Goal: Use online tool/utility: Utilize a website feature to perform a specific function

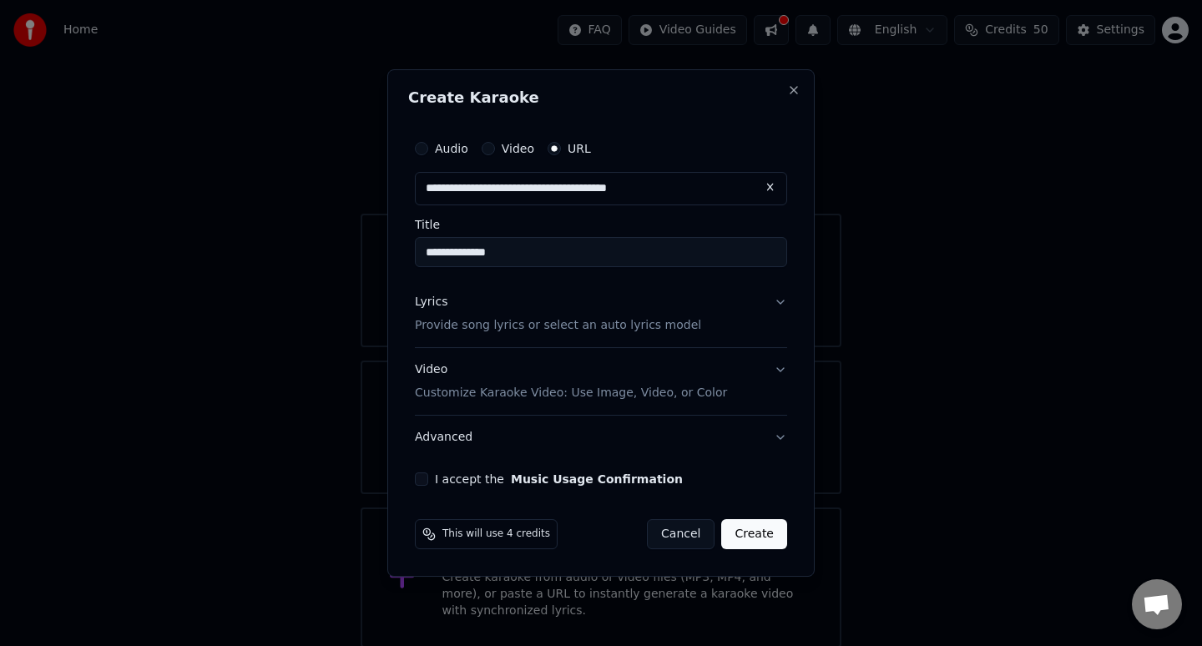
scroll to position [2, 0]
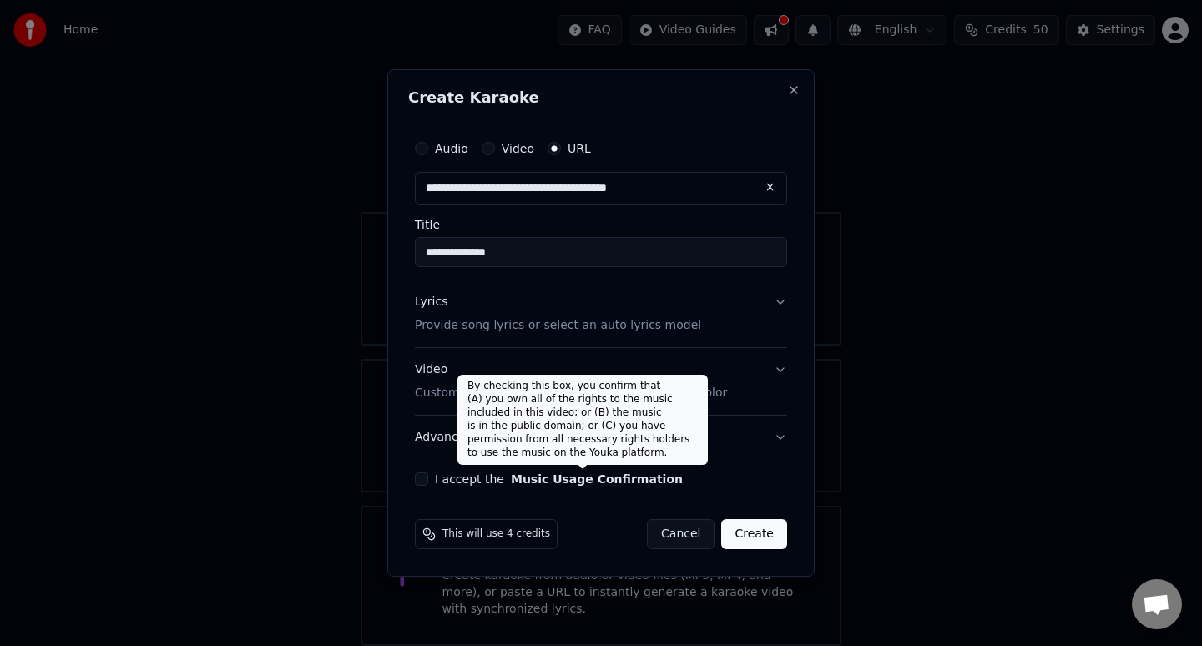
click at [553, 481] on button "Music Usage Confirmation" at bounding box center [597, 479] width 172 height 12
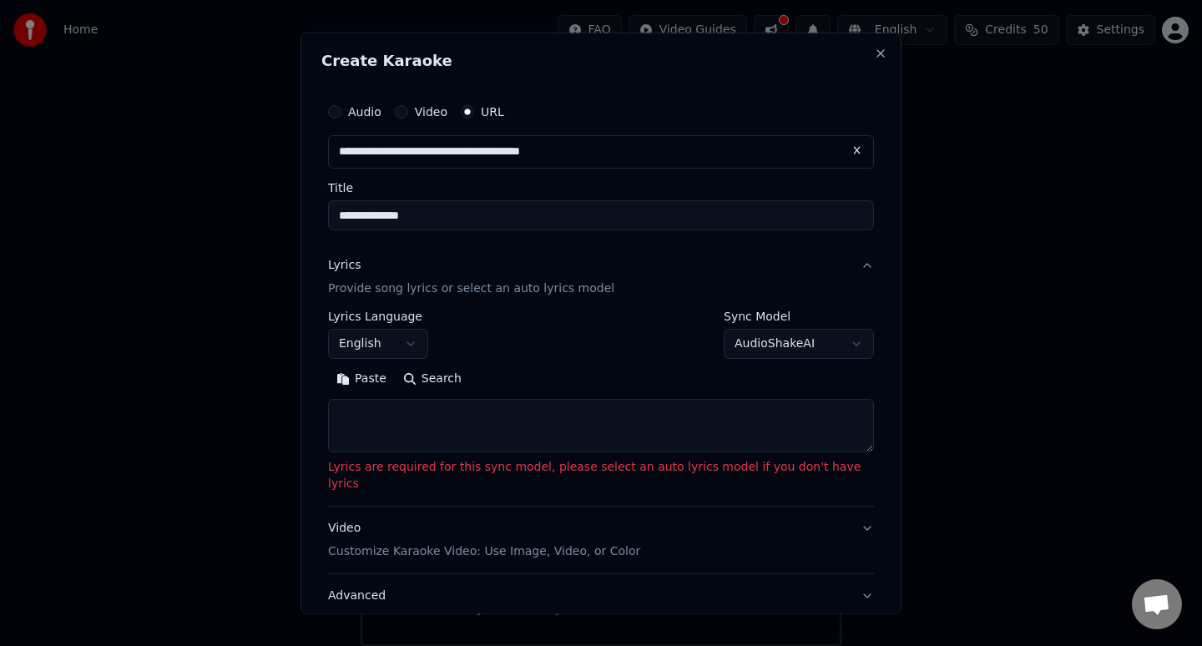
scroll to position [128, 0]
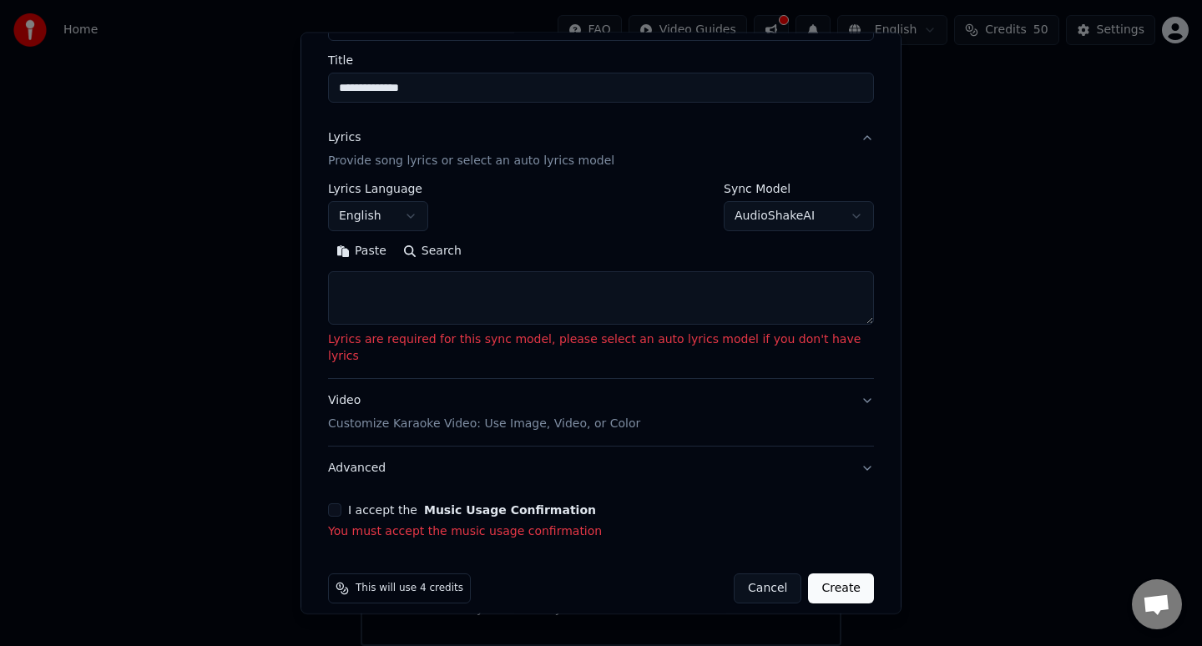
click at [556, 161] on p "Provide song lyrics or select an auto lyrics model" at bounding box center [471, 161] width 286 height 17
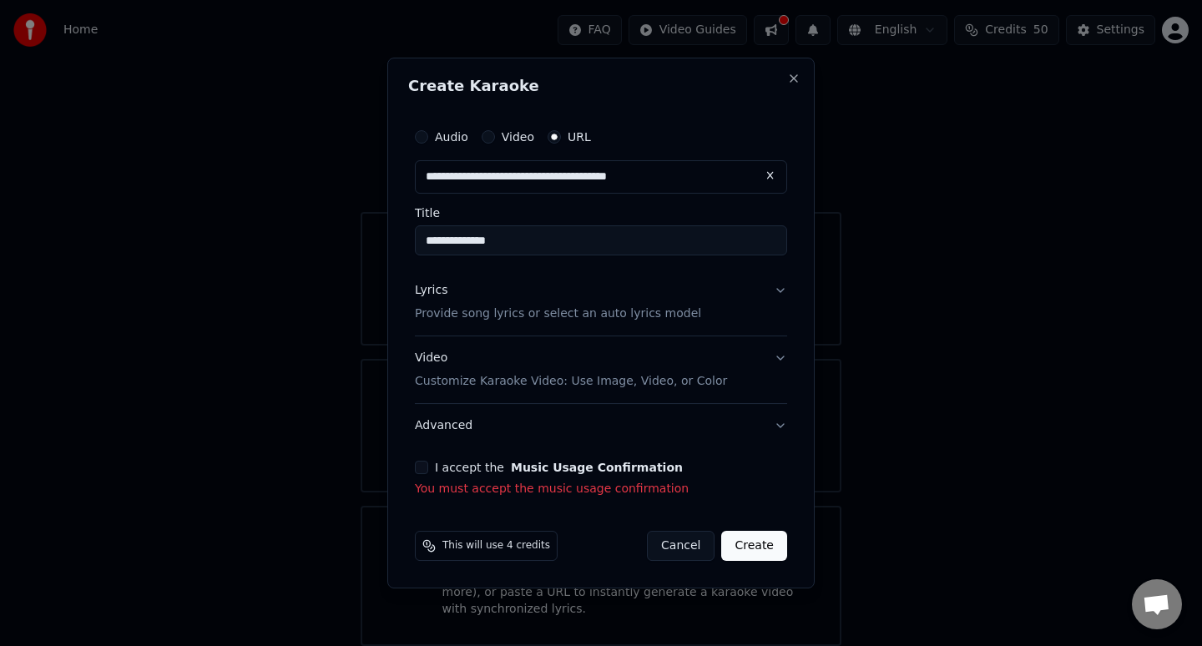
click at [709, 313] on button "Lyrics Provide song lyrics or select an auto lyrics model" at bounding box center [601, 302] width 372 height 67
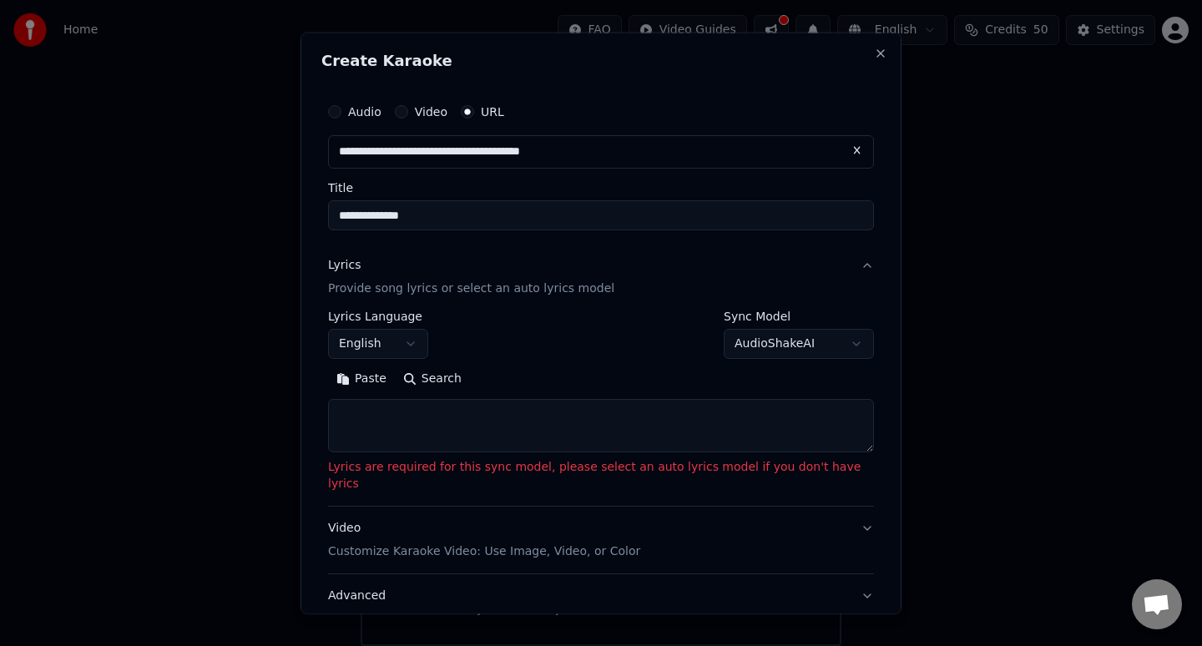
click at [761, 345] on body "**********" at bounding box center [601, 322] width 1202 height 648
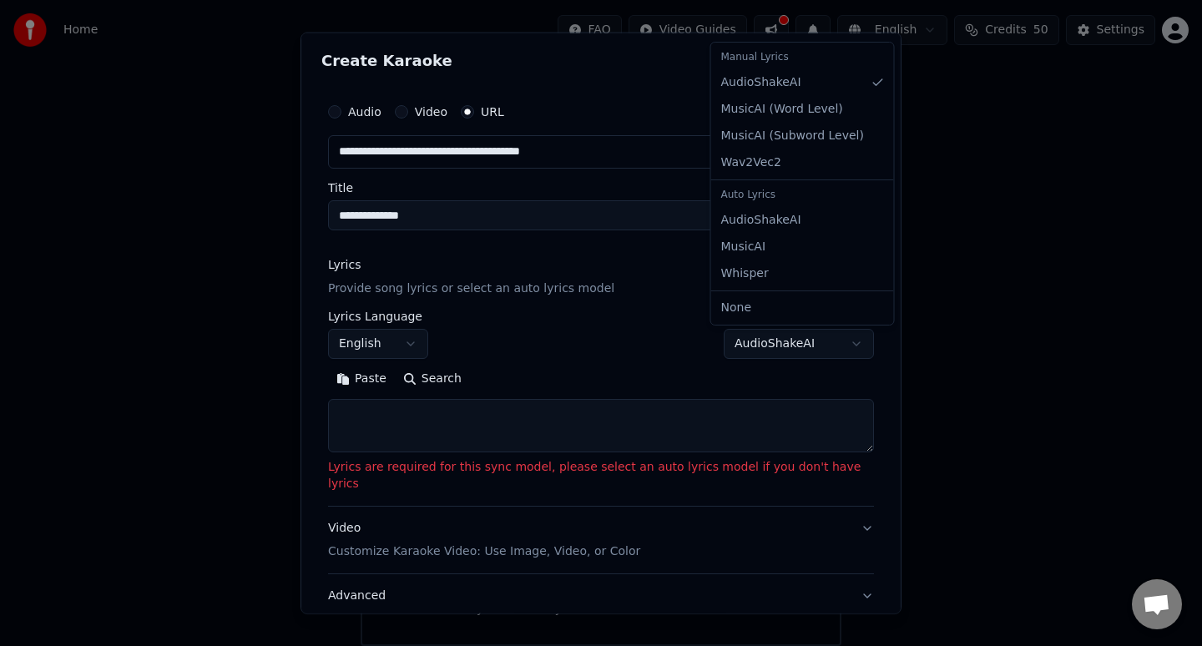
select select "**********"
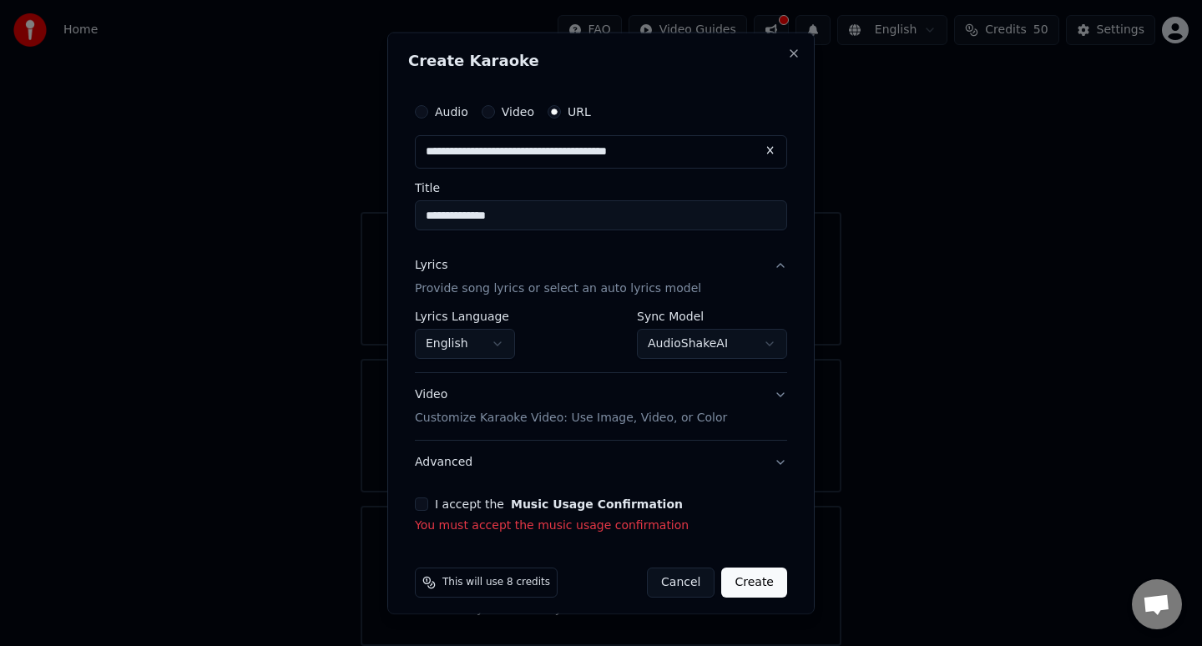
scroll to position [11, 0]
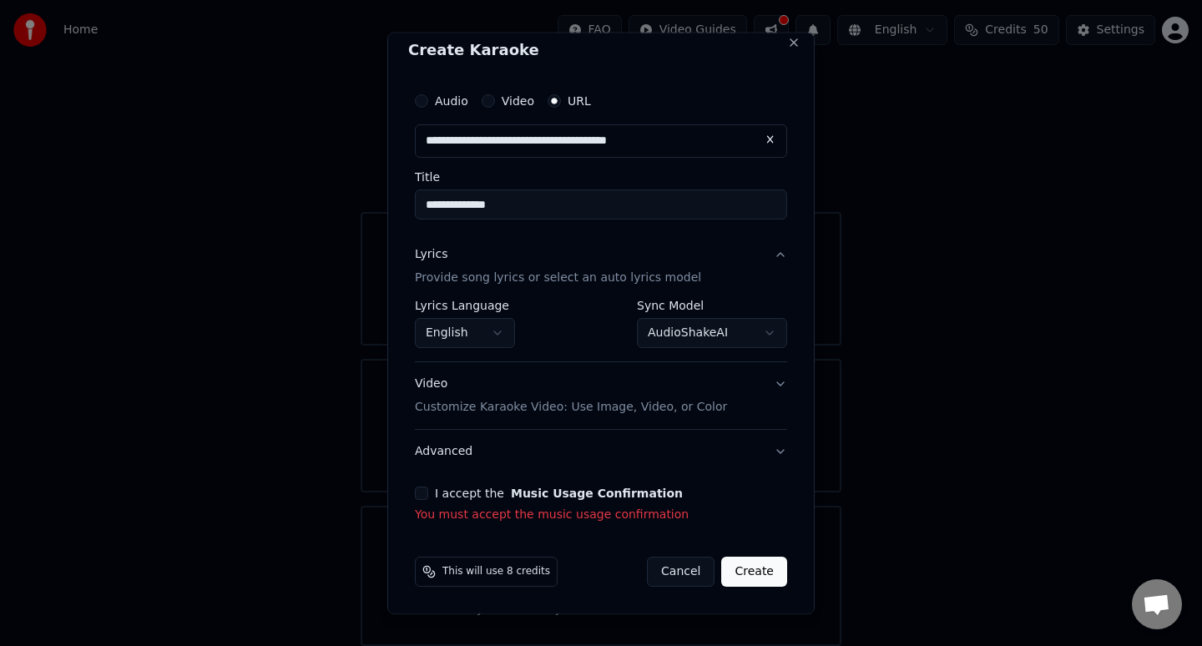
click at [415, 495] on button "I accept the Music Usage Confirmation" at bounding box center [421, 493] width 13 height 13
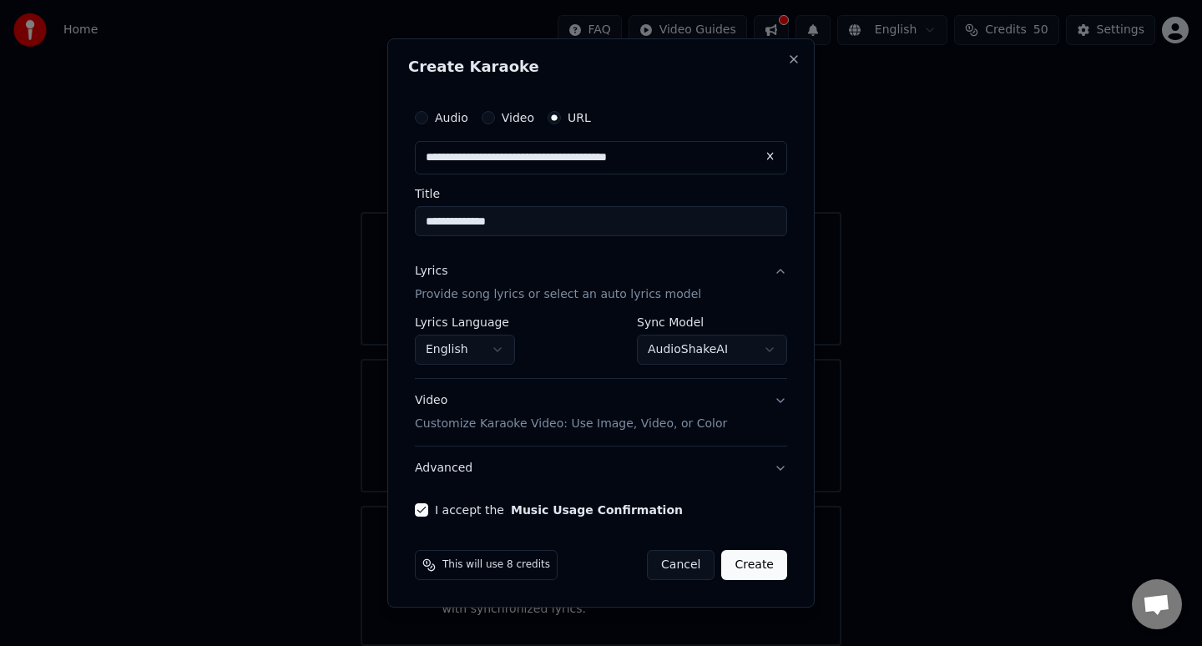
click at [758, 565] on button "Create" at bounding box center [754, 565] width 66 height 30
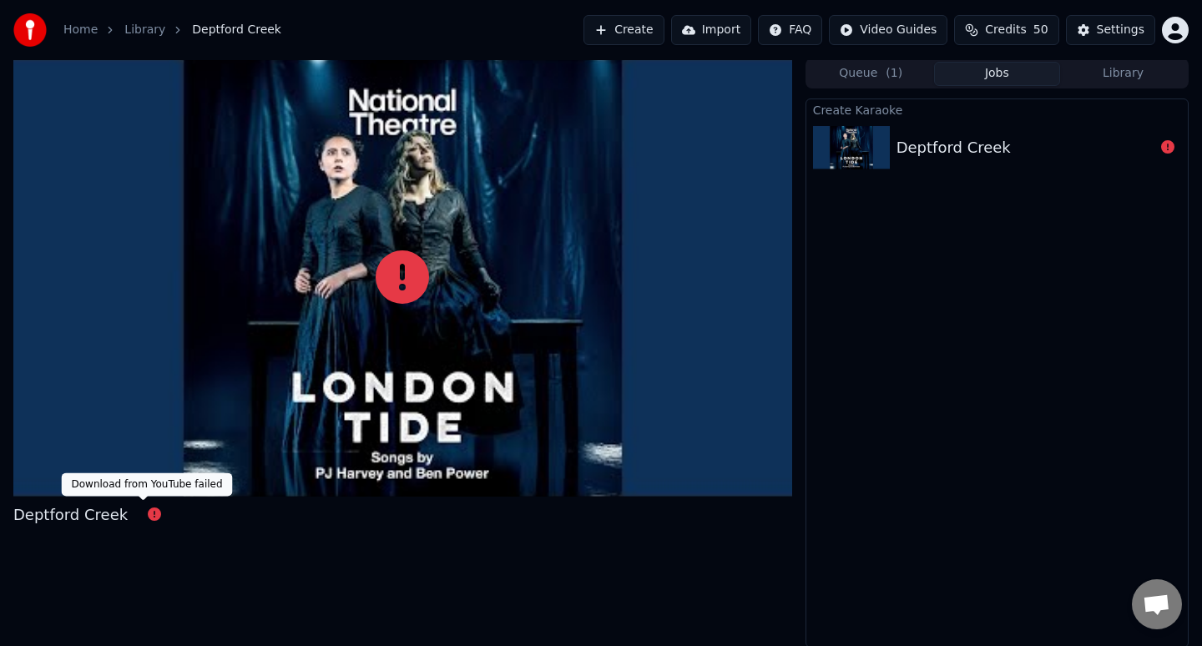
click at [148, 508] on icon at bounding box center [154, 514] width 13 height 13
click at [223, 381] on div at bounding box center [402, 277] width 779 height 438
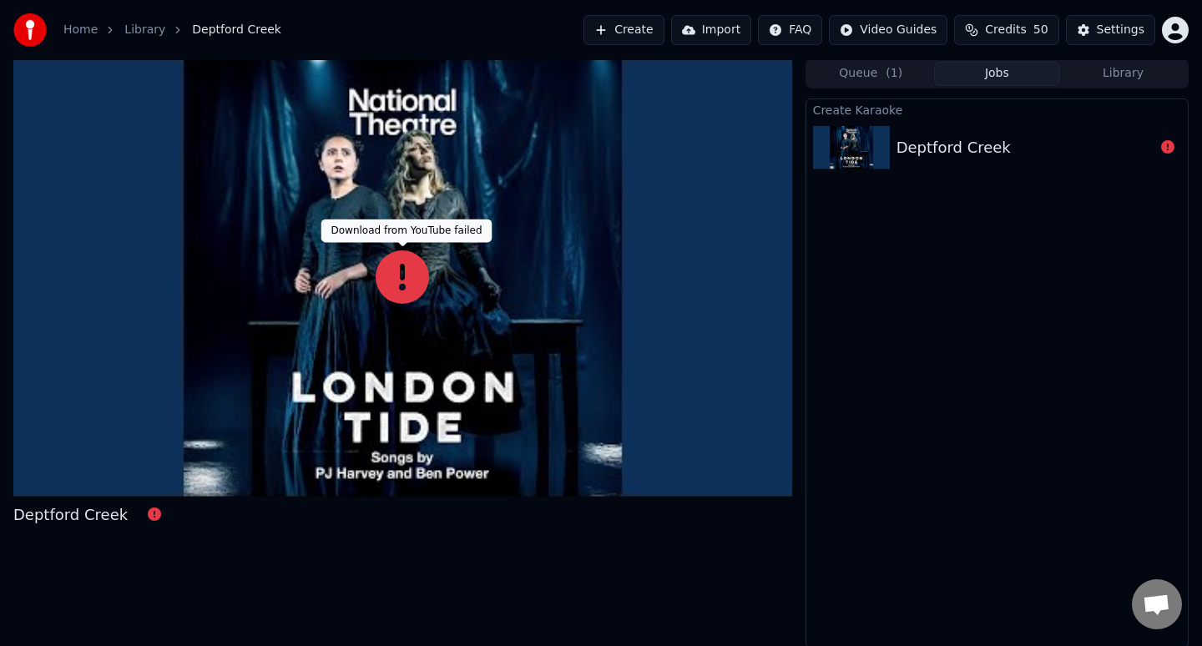
click at [398, 277] on icon at bounding box center [402, 276] width 53 height 53
click at [988, 129] on div "Deptford Creek" at bounding box center [998, 147] width 382 height 57
click at [886, 83] on button "Queue ( 1 )" at bounding box center [871, 74] width 126 height 24
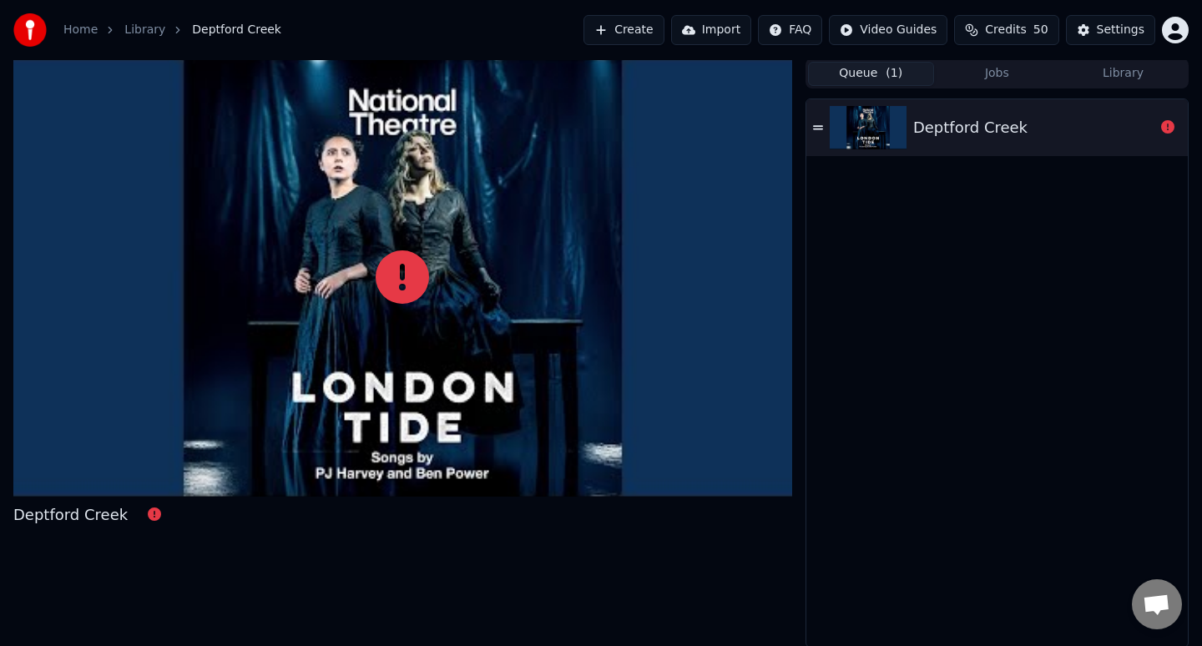
click at [818, 128] on icon at bounding box center [818, 127] width 10 height 4
click at [642, 37] on button "Create" at bounding box center [624, 30] width 81 height 30
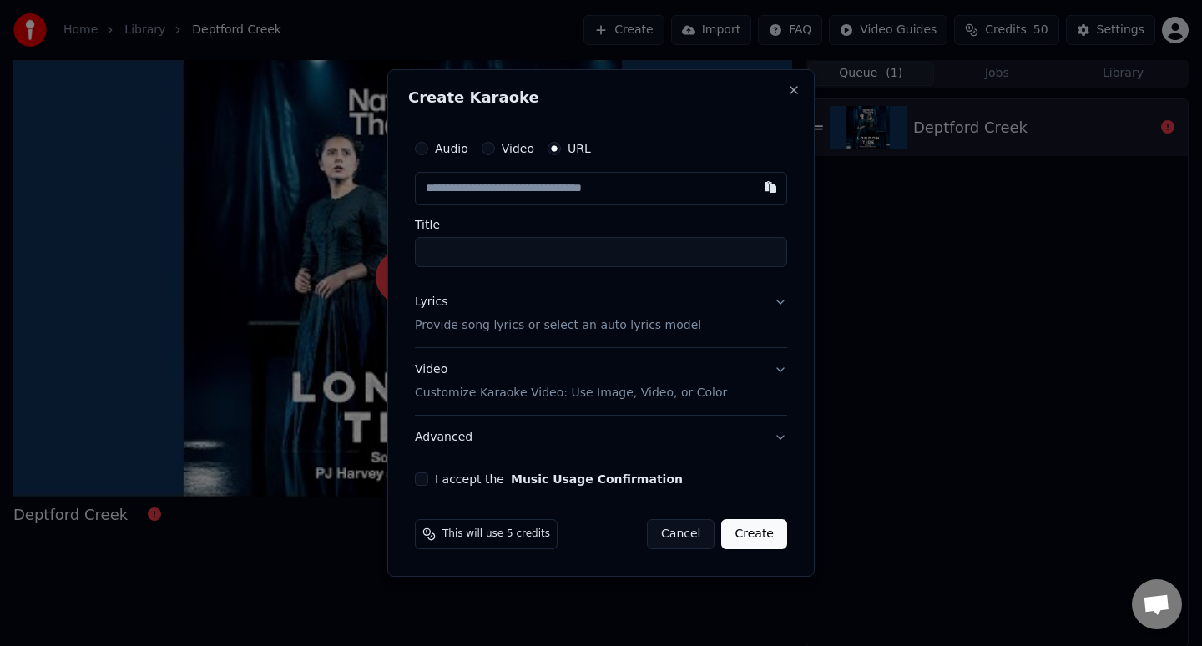
click at [635, 182] on input "text" at bounding box center [601, 188] width 372 height 33
type input "**********"
click at [614, 318] on p "Provide song lyrics or select an auto lyrics model" at bounding box center [558, 325] width 286 height 17
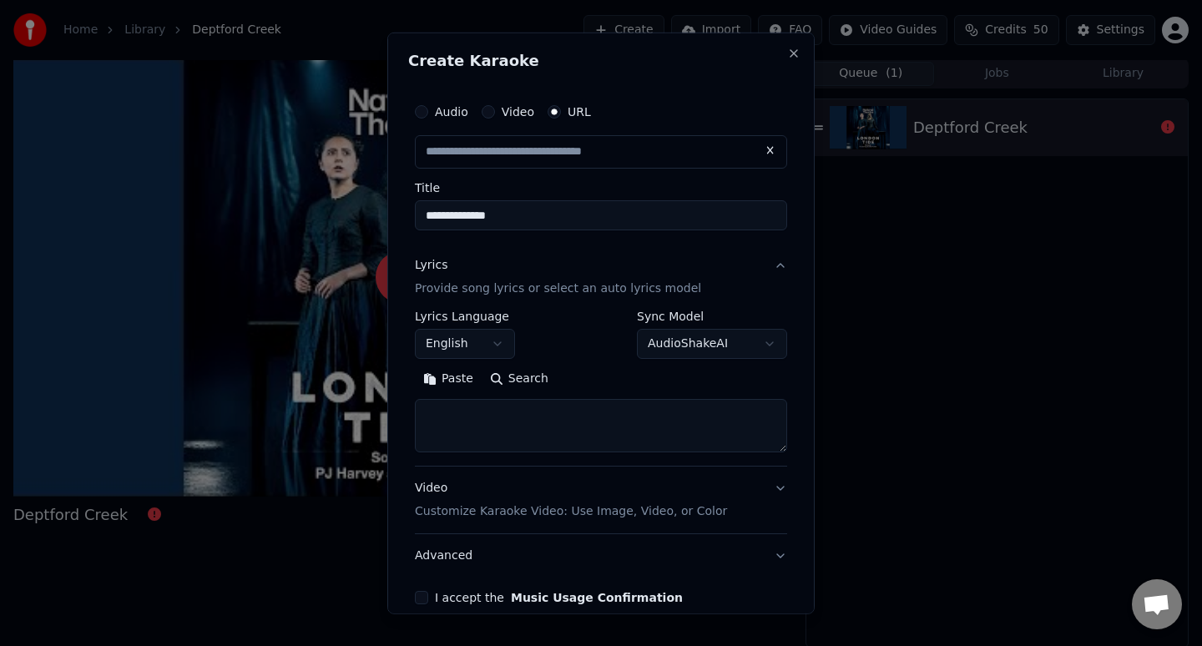
type input "**********"
click at [684, 333] on body "**********" at bounding box center [601, 321] width 1202 height 646
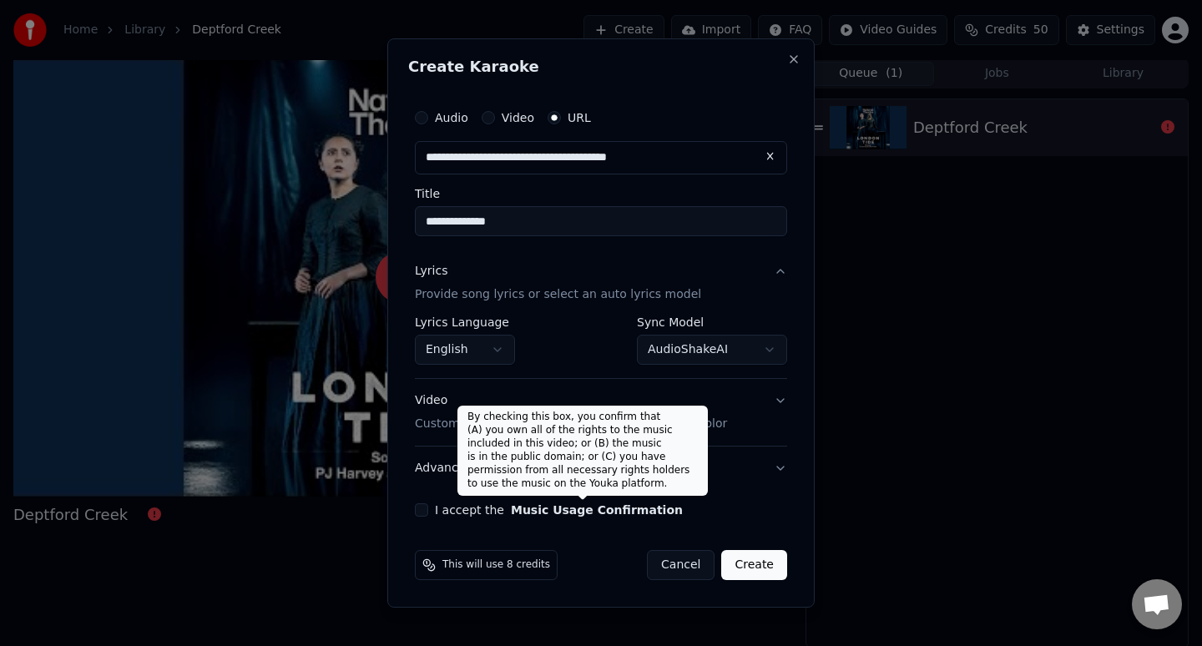
click at [611, 512] on button "Music Usage Confirmation" at bounding box center [597, 510] width 172 height 12
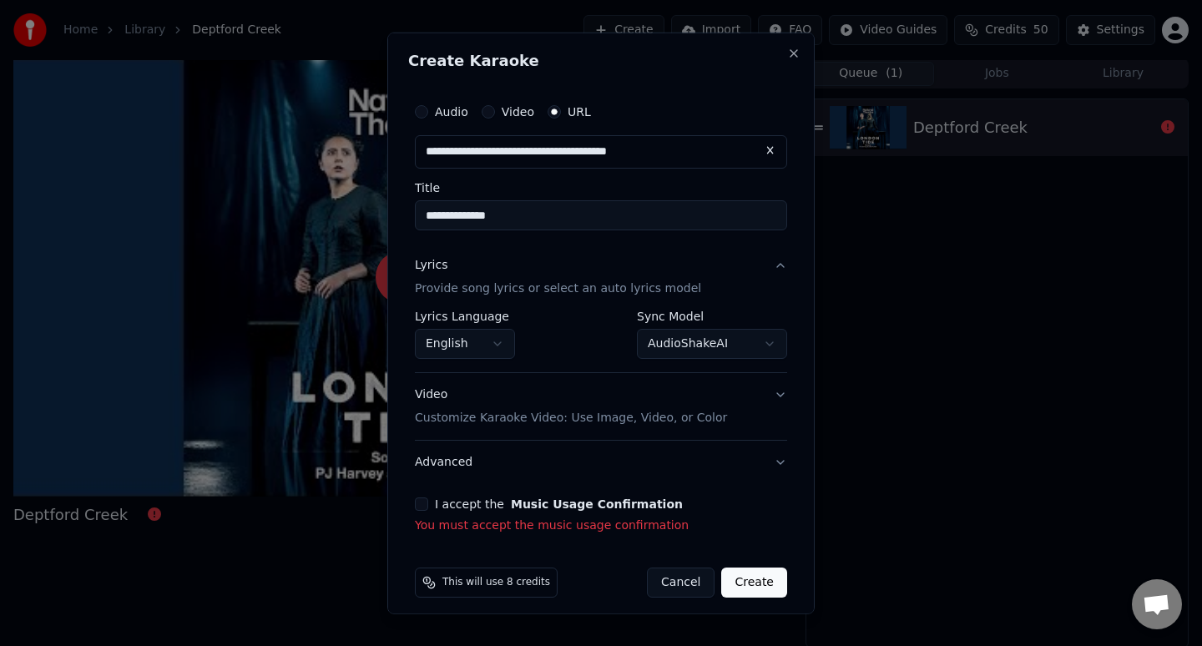
click at [419, 510] on div "I accept the Music Usage Confirmation You must accept the music usage confirmat…" at bounding box center [601, 516] width 372 height 37
click at [435, 507] on label "I accept the Music Usage Confirmation" at bounding box center [559, 504] width 248 height 12
click at [428, 507] on button "I accept the Music Usage Confirmation" at bounding box center [421, 504] width 13 height 13
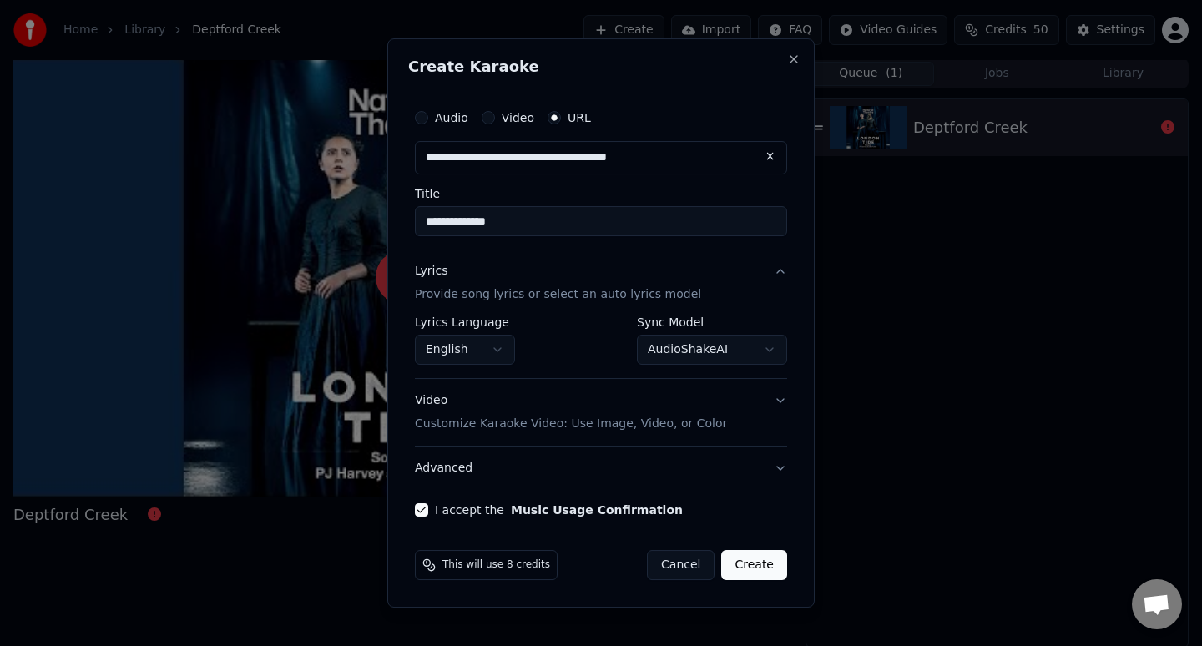
click at [757, 577] on button "Create" at bounding box center [754, 565] width 66 height 30
select select "**********"
select select
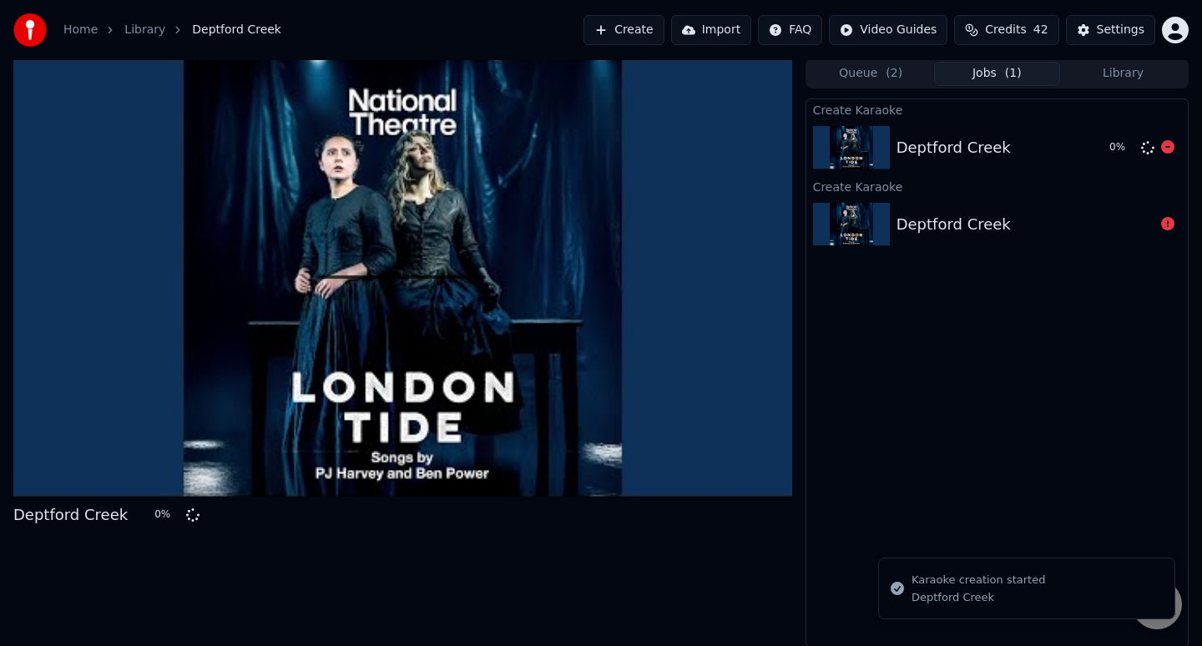
click at [996, 139] on div "Deptford Creek" at bounding box center [954, 147] width 114 height 23
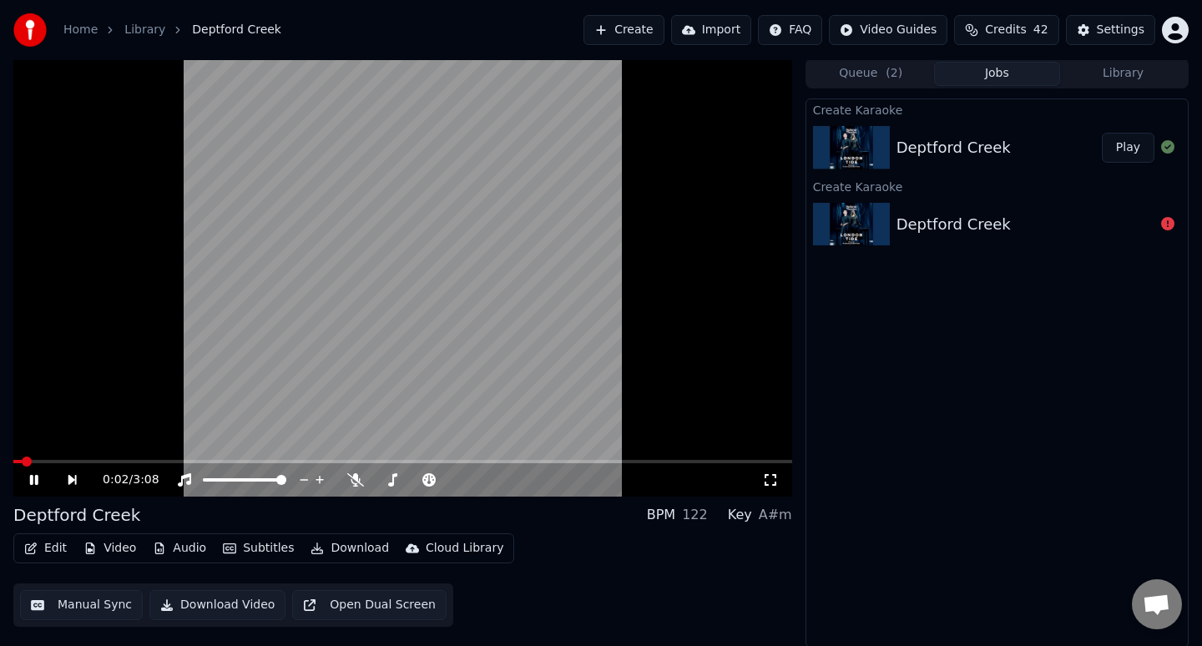
click at [592, 208] on video at bounding box center [402, 277] width 779 height 438
click at [404, 259] on video at bounding box center [402, 277] width 779 height 438
click at [85, 291] on video at bounding box center [402, 277] width 779 height 438
